Goal: Task Accomplishment & Management: Manage account settings

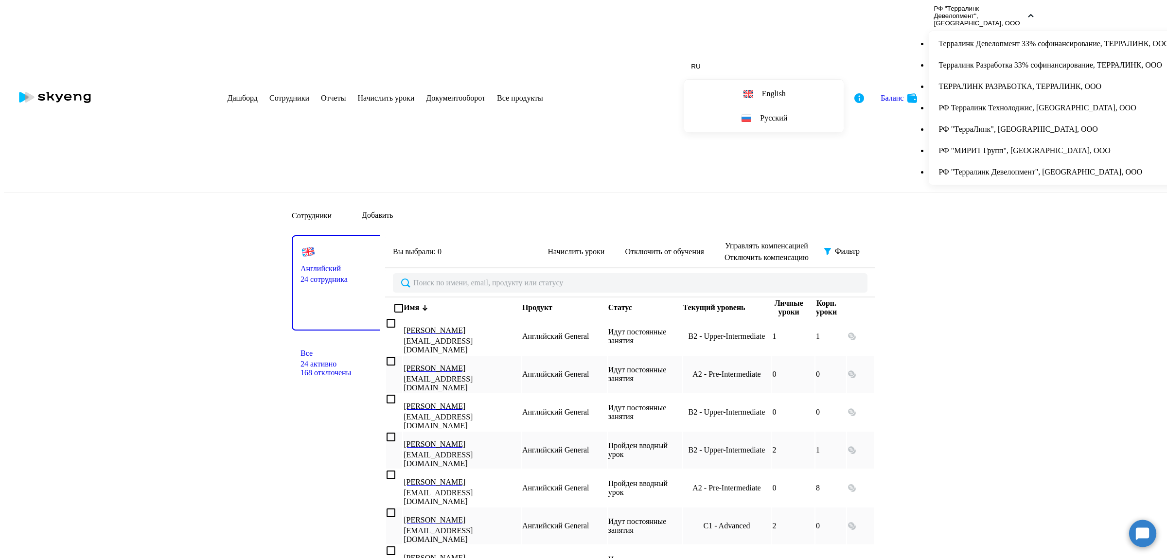
select select "30"
click at [997, 183] on li "РФ "Терралинк Девелопмент", [GEOGRAPHIC_DATA], ООО" at bounding box center [1054, 171] width 250 height 21
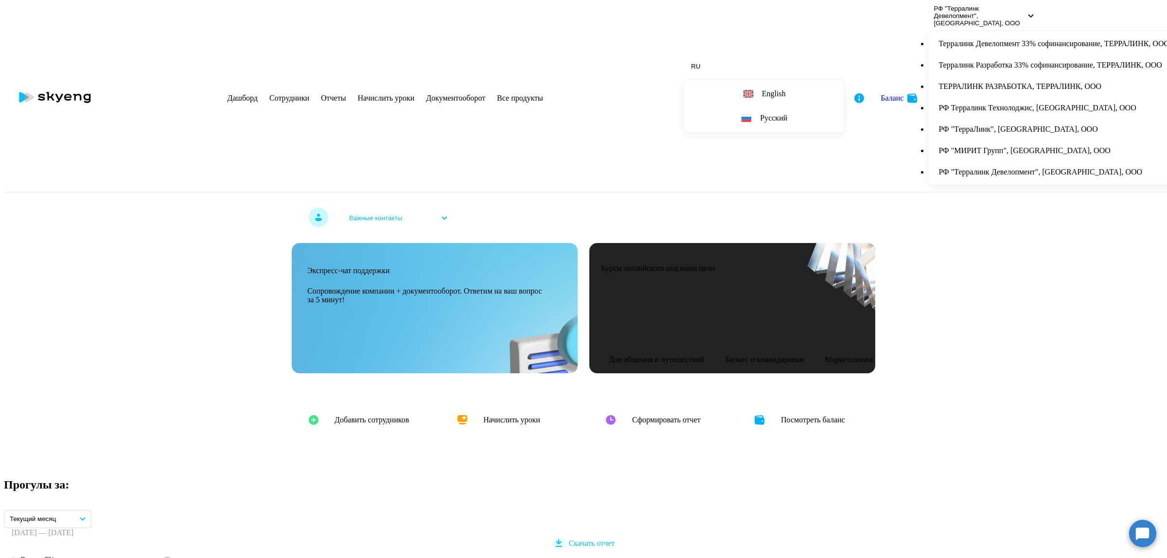
click at [309, 94] on link "Сотрудники" at bounding box center [289, 98] width 40 height 8
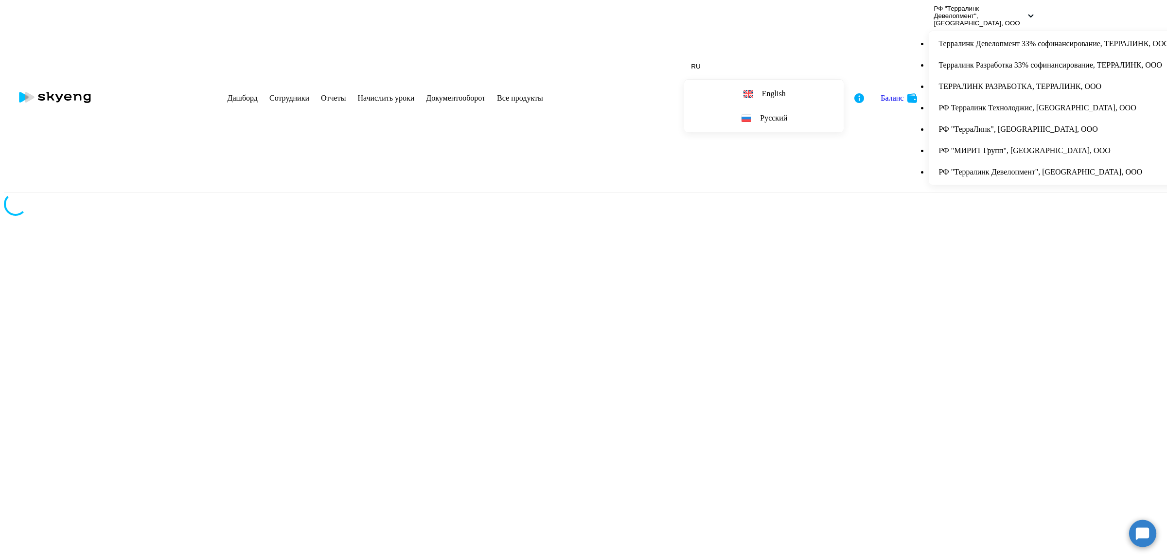
select select "30"
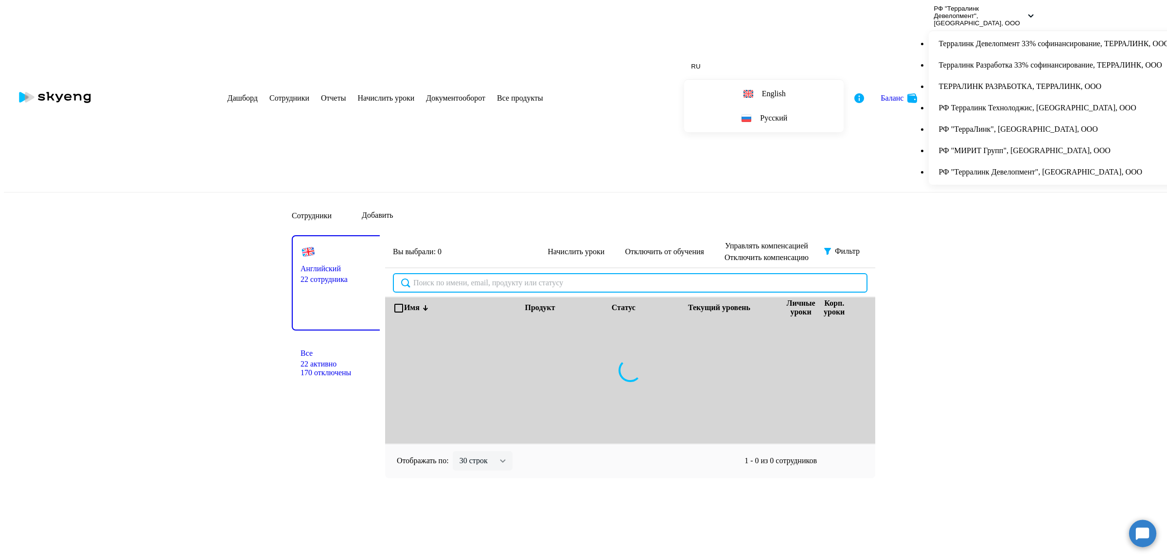
click at [431, 273] on input "text" at bounding box center [630, 282] width 475 height 19
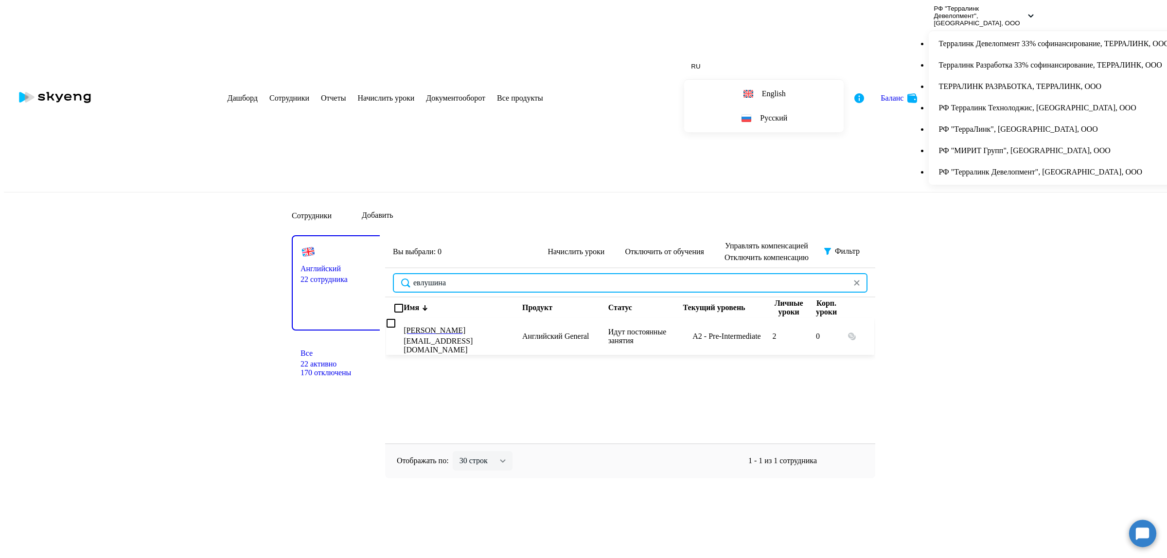
type input "евлушина"
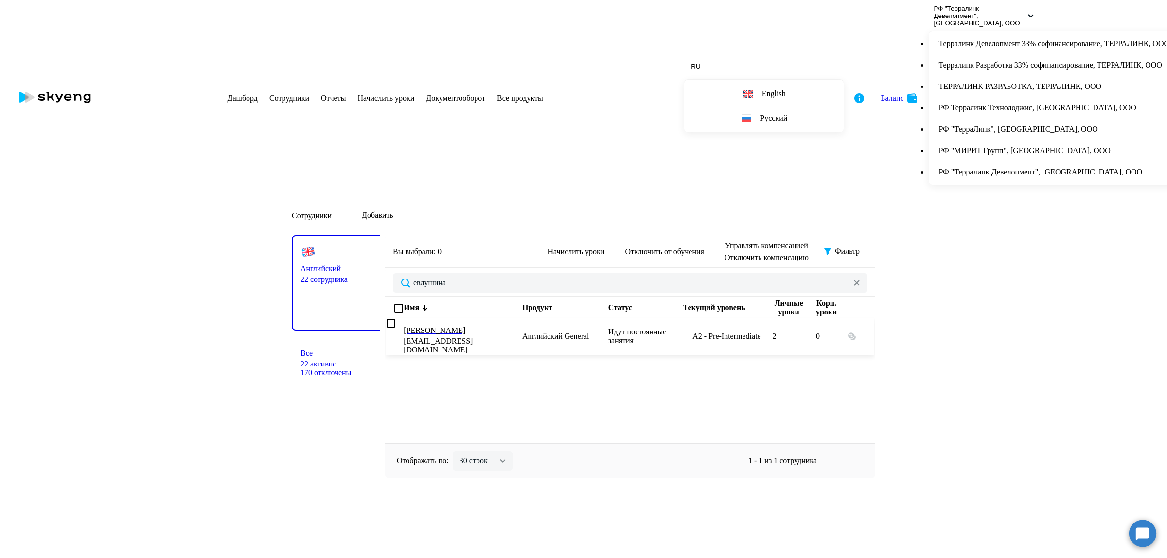
click at [393, 319] on input "select row 11962861" at bounding box center [390, 322] width 6 height 6
checkbox input "true"
click at [631, 247] on span "Отключить от обучения" at bounding box center [664, 251] width 79 height 9
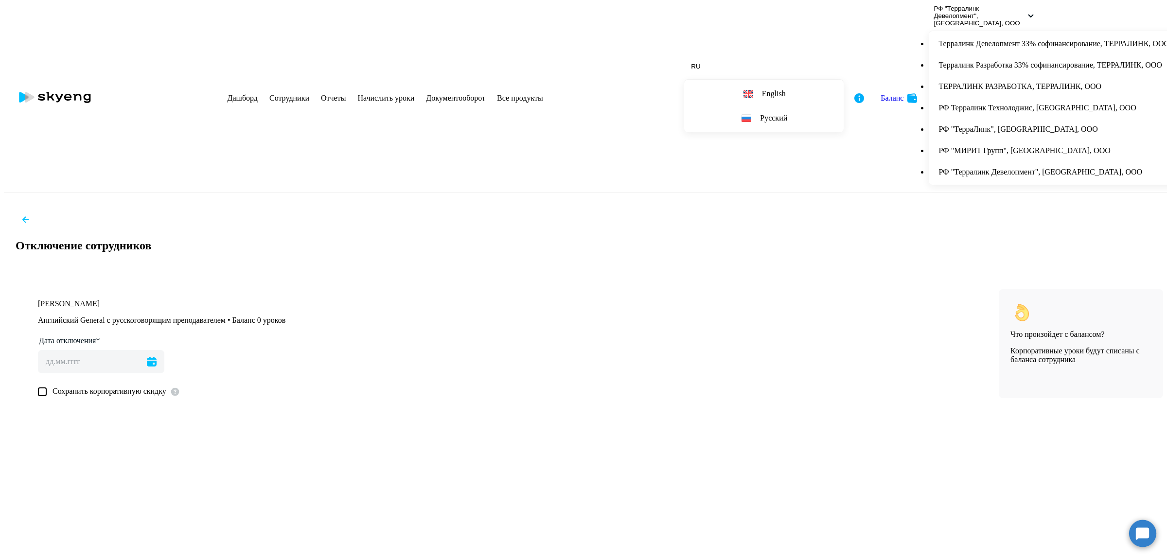
click at [157, 357] on icon at bounding box center [152, 362] width 10 height 10
type input "[DATE]"
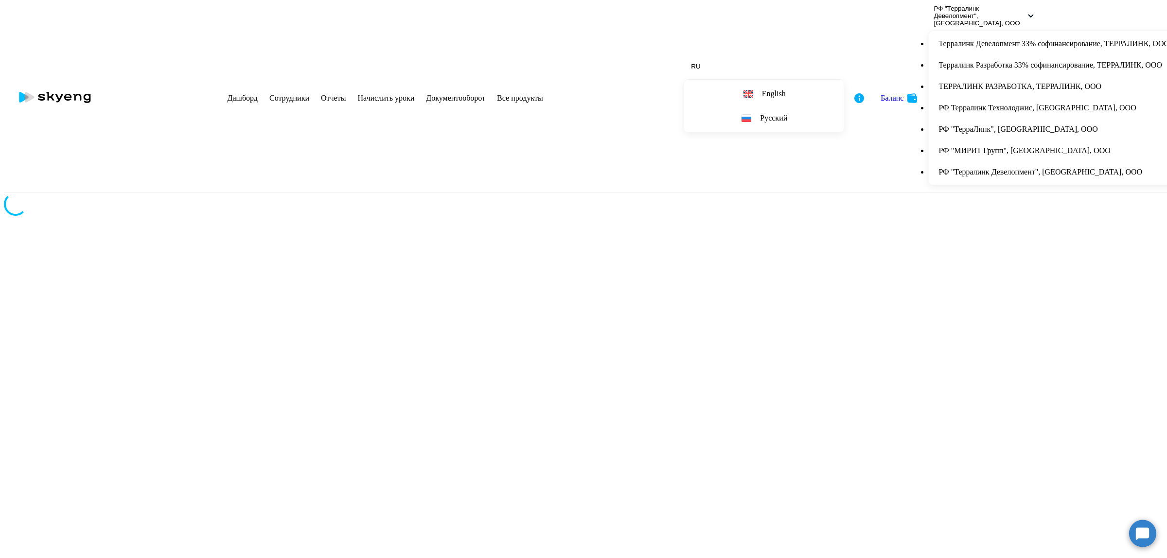
select select "30"
